Goal: Information Seeking & Learning: Learn about a topic

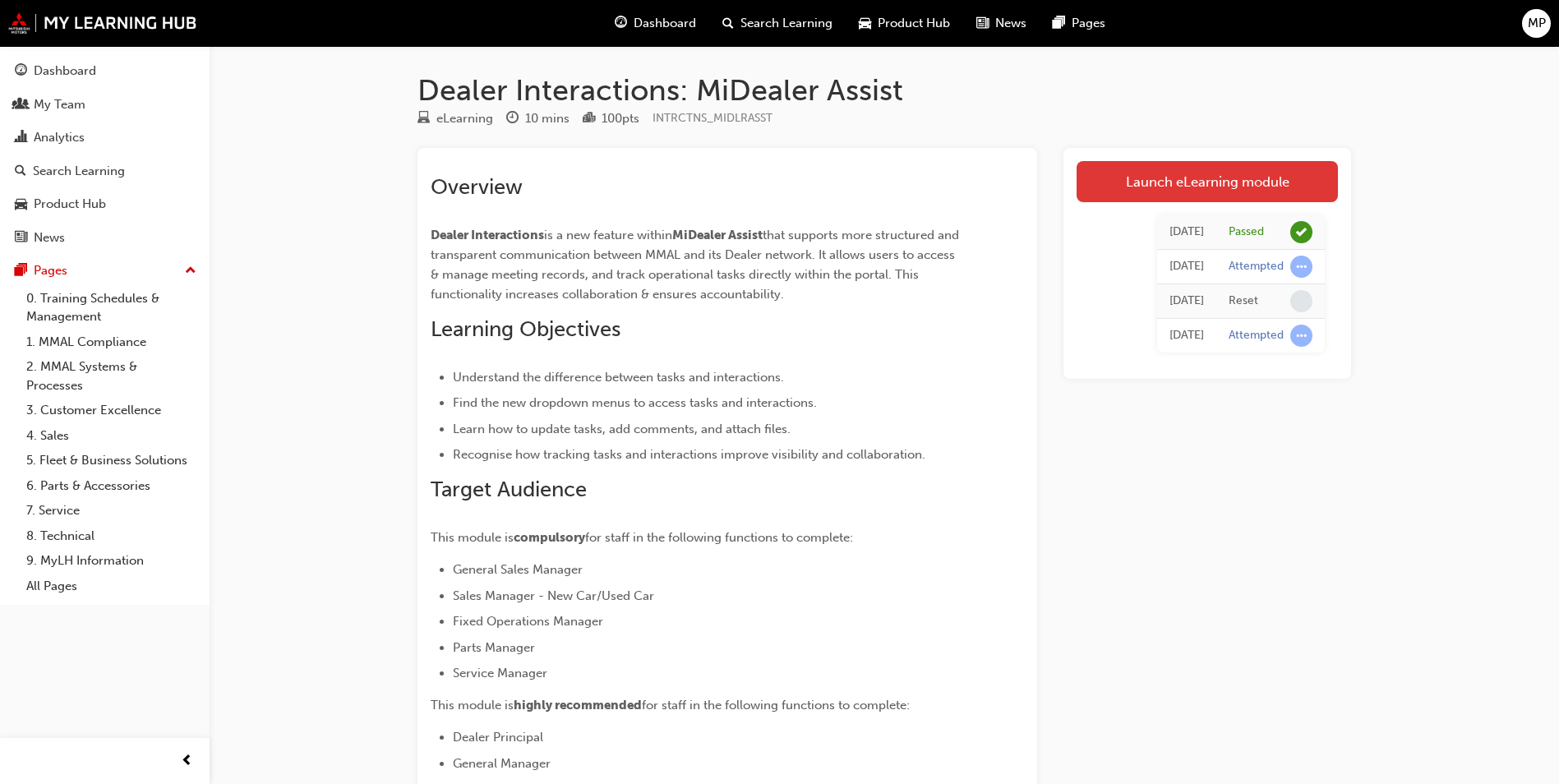
click at [1201, 172] on link "Launch eLearning module" at bounding box center [1208, 182] width 261 height 41
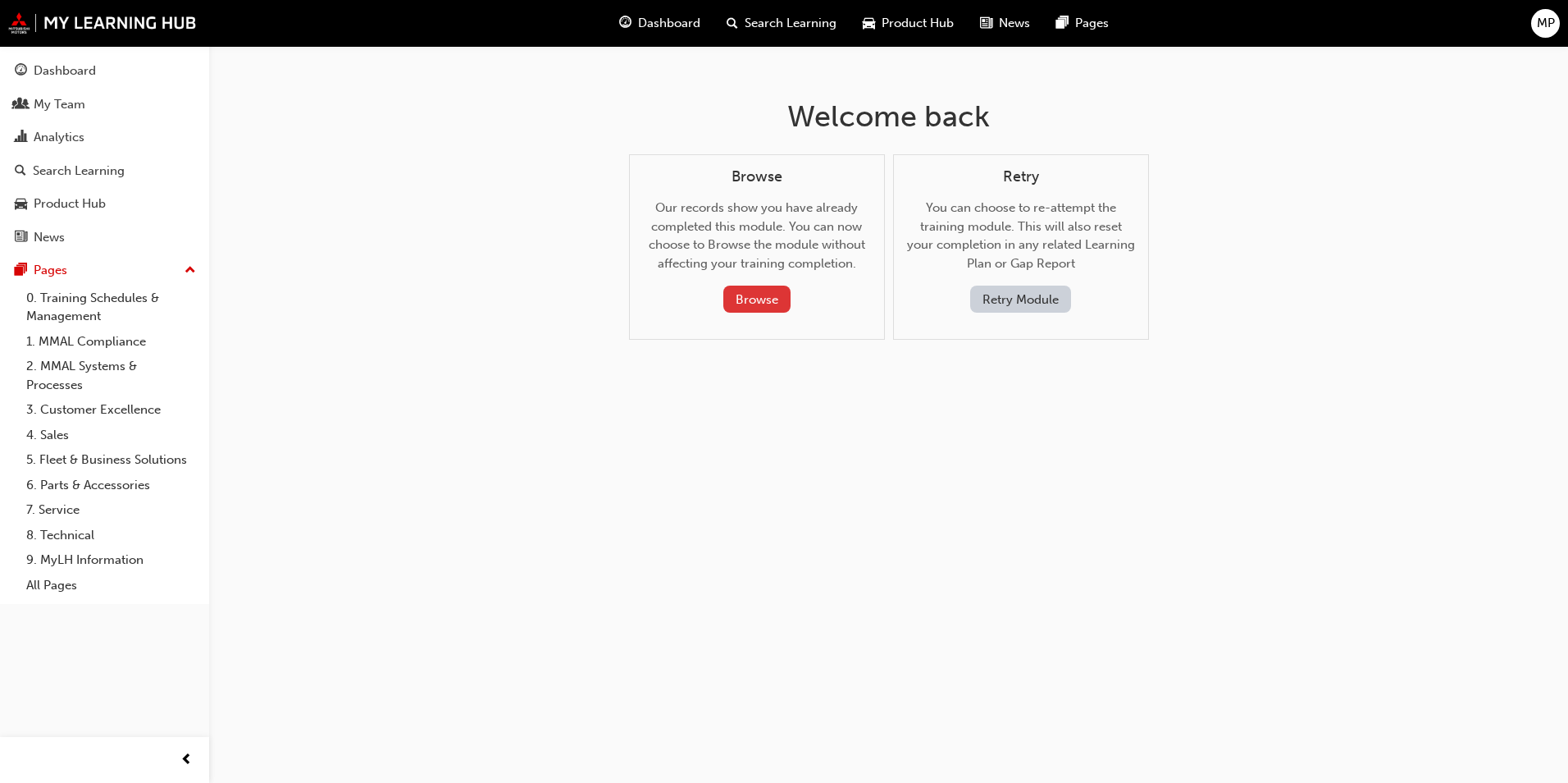
click at [760, 291] on button "Browse" at bounding box center [756, 299] width 68 height 27
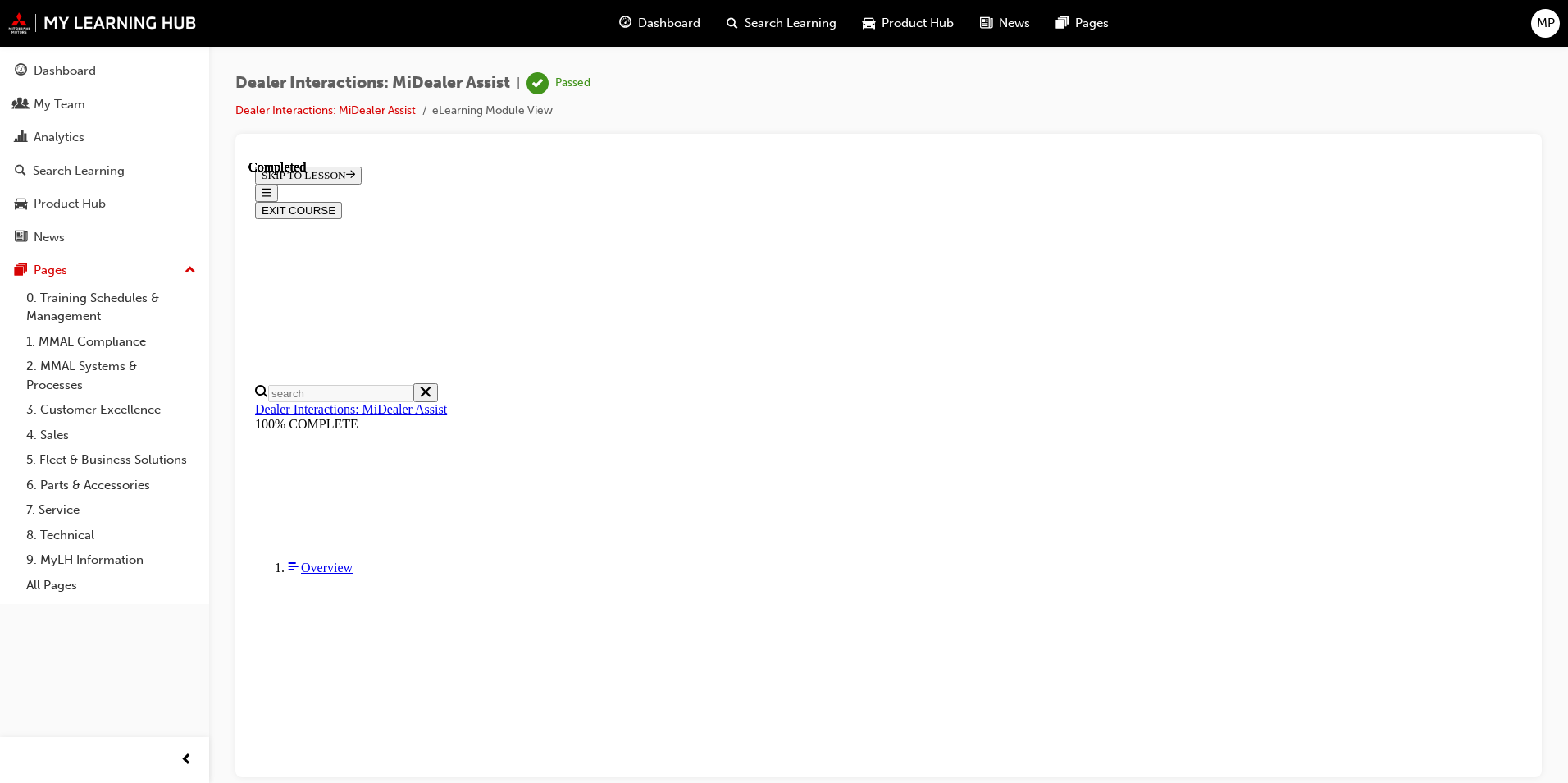
scroll to position [58, 0]
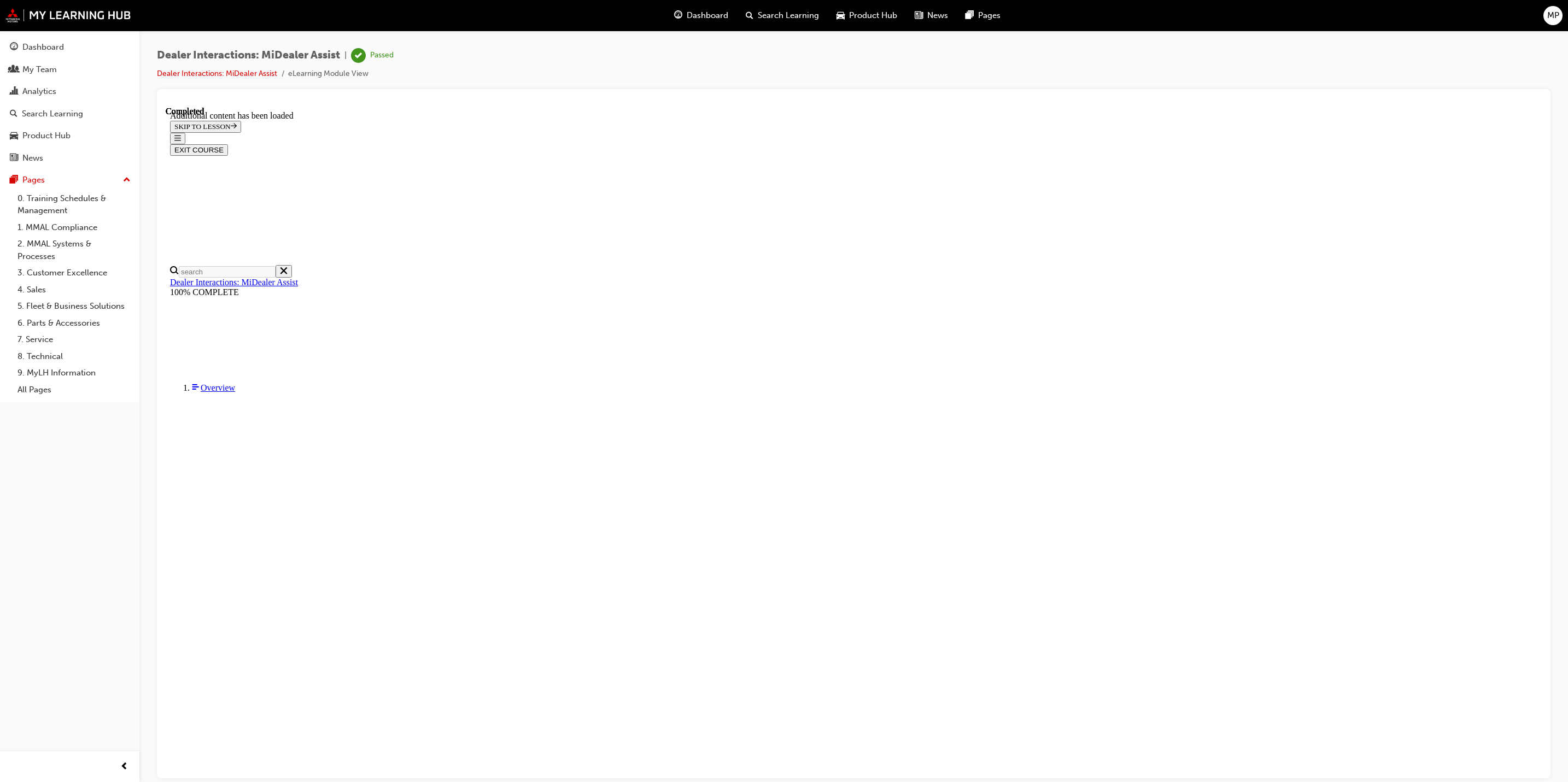
scroll to position [830, 0]
drag, startPoint x: 1354, startPoint y: 485, endPoint x: 1344, endPoint y: 482, distance: 10.4
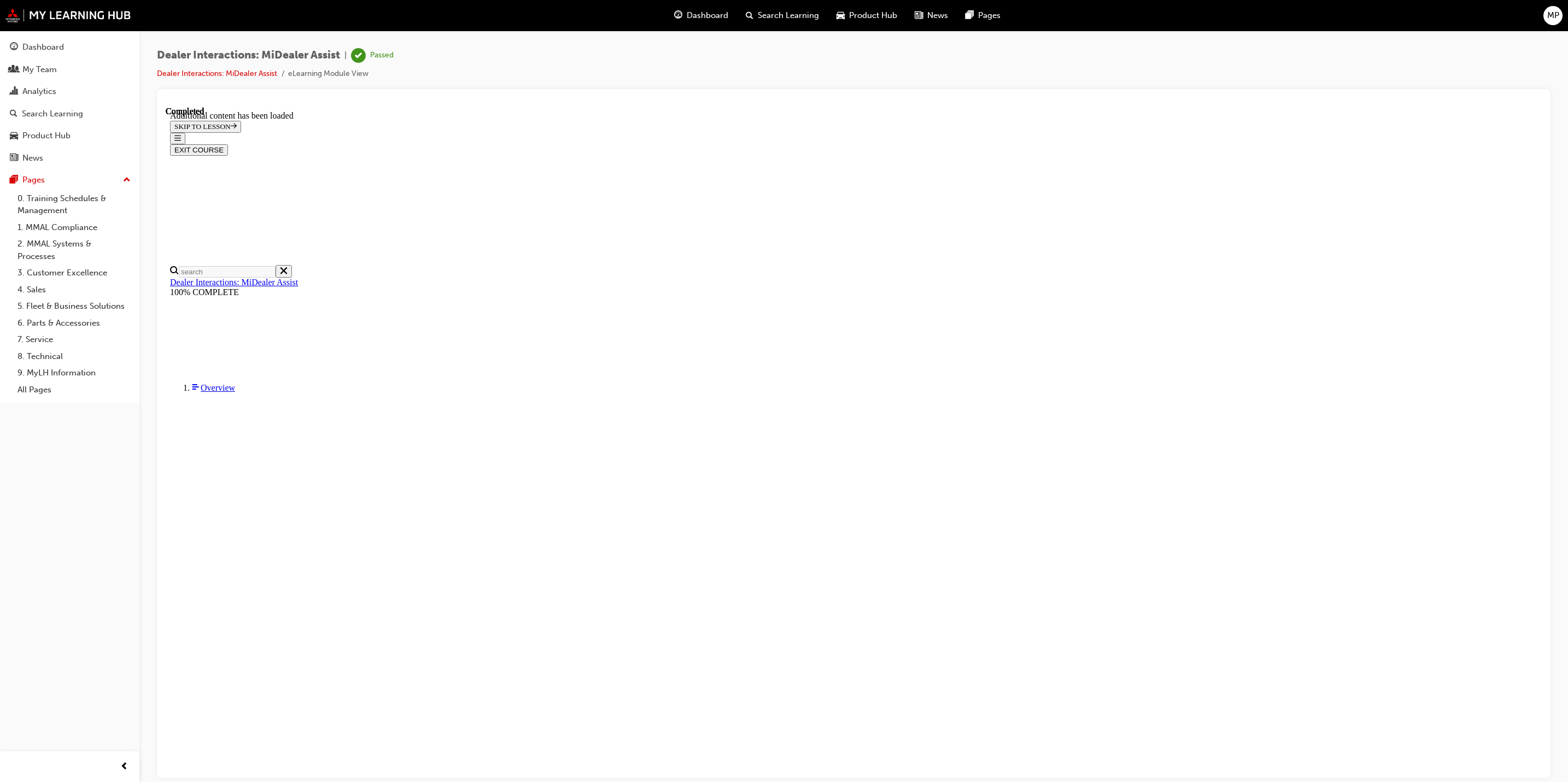
scroll to position [1022, 0]
click at [228, 144] on button "EXIT COURSE" at bounding box center [199, 149] width 58 height 12
